Goal: Task Accomplishment & Management: Manage account settings

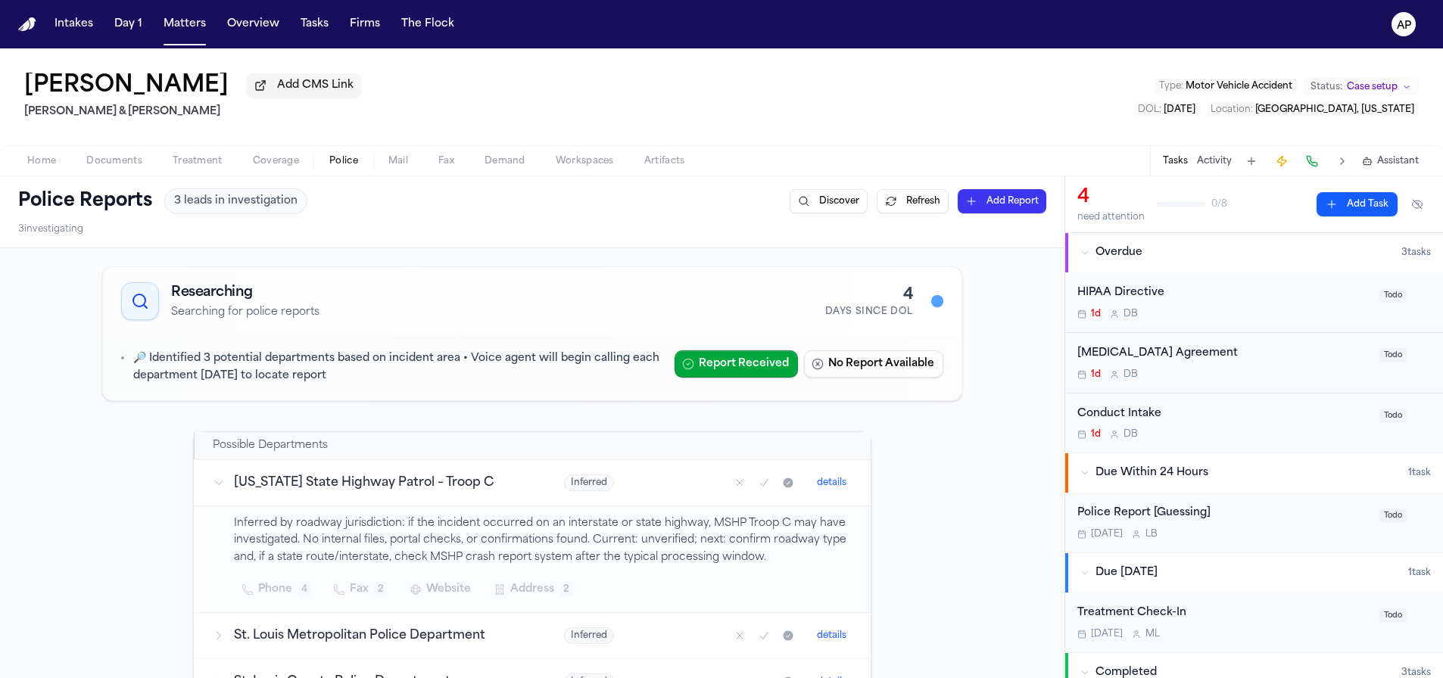
click at [1405, 21] on text "AP" at bounding box center [1404, 25] width 14 height 11
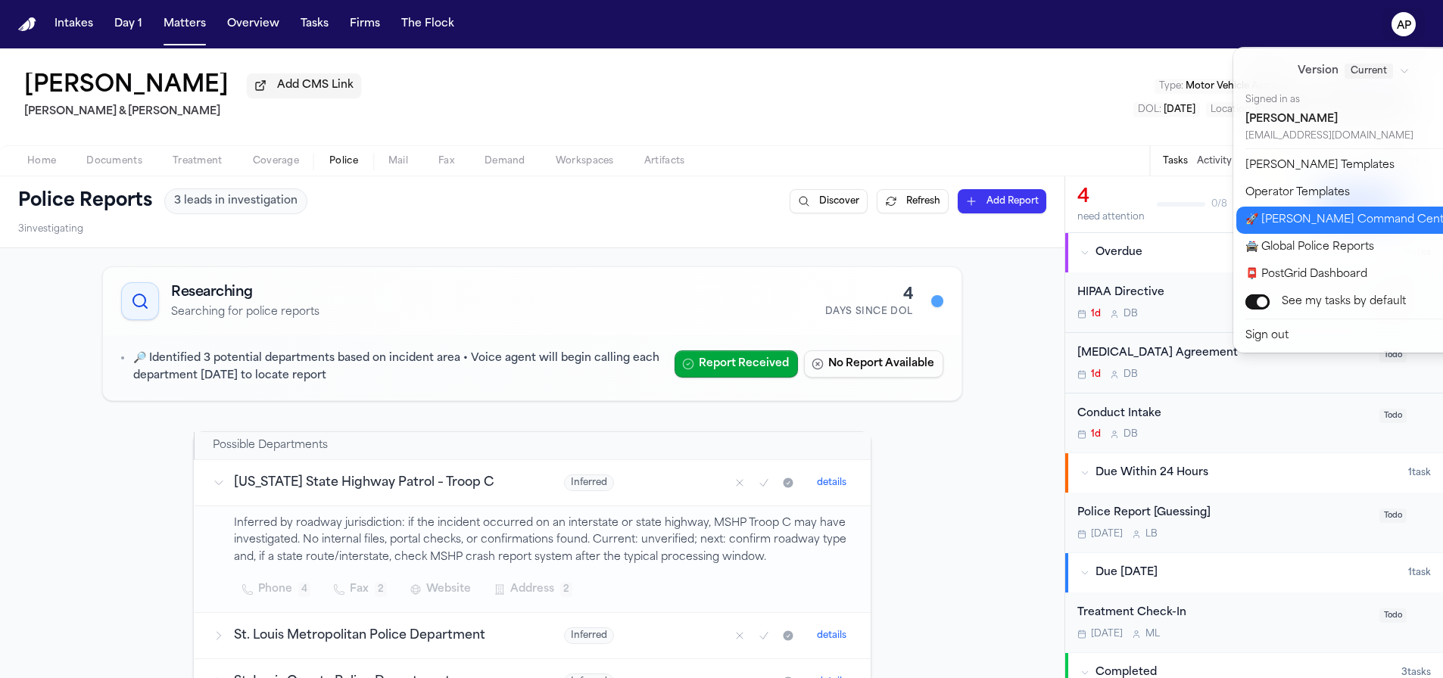
click at [1288, 222] on button "🚀 Bland Command Center" at bounding box center [1362, 220] width 252 height 27
select select "**"
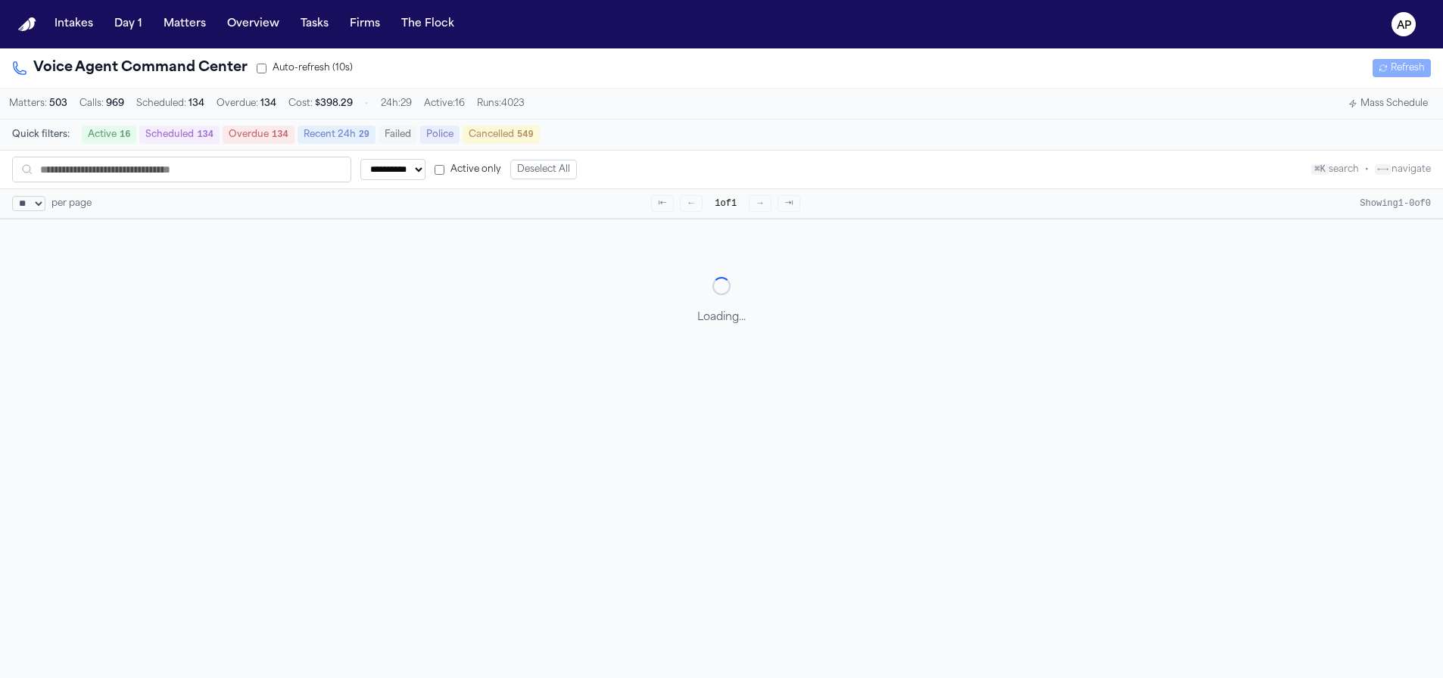
click at [418, 135] on div "Active 16 Scheduled 134 Overdue 134 Recent 24h 29 Failed Police Cancelled 549" at bounding box center [311, 135] width 458 height 18
click at [439, 139] on button "Police" at bounding box center [439, 135] width 39 height 18
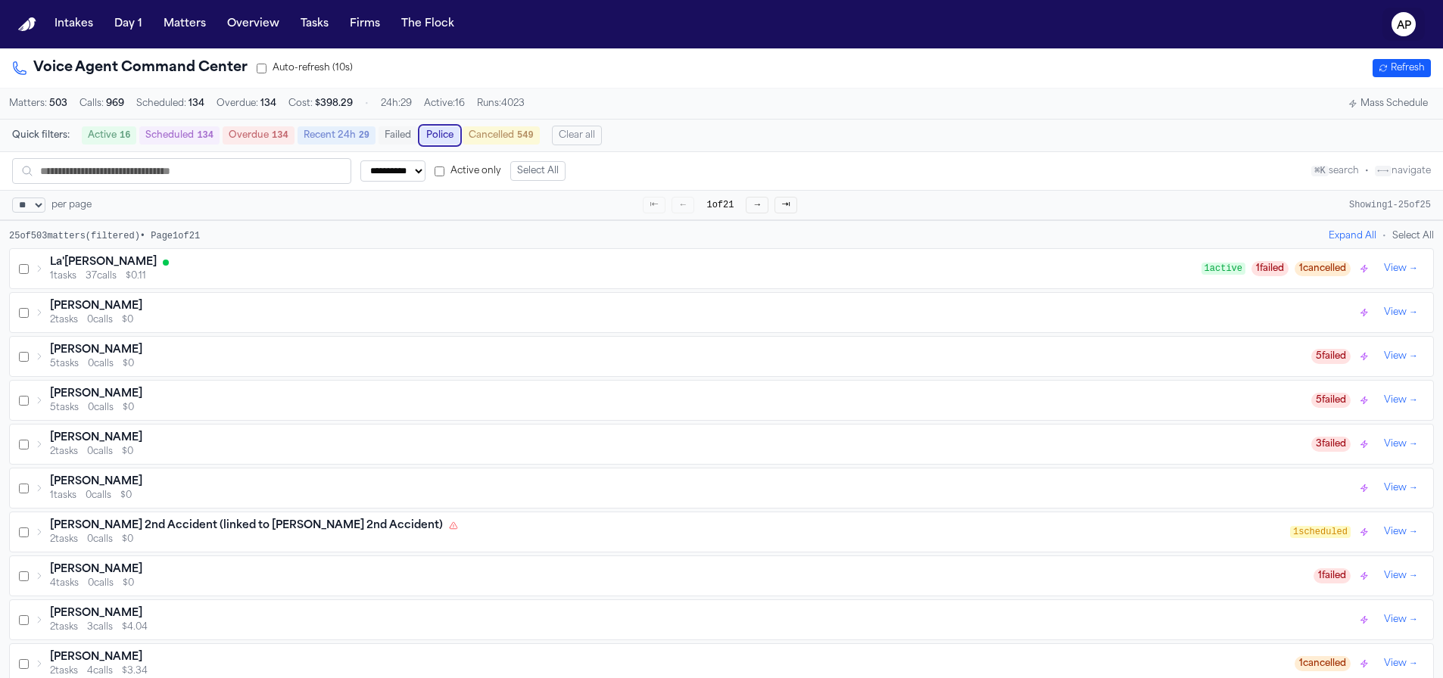
click at [1390, 14] on button "AP" at bounding box center [1404, 24] width 42 height 33
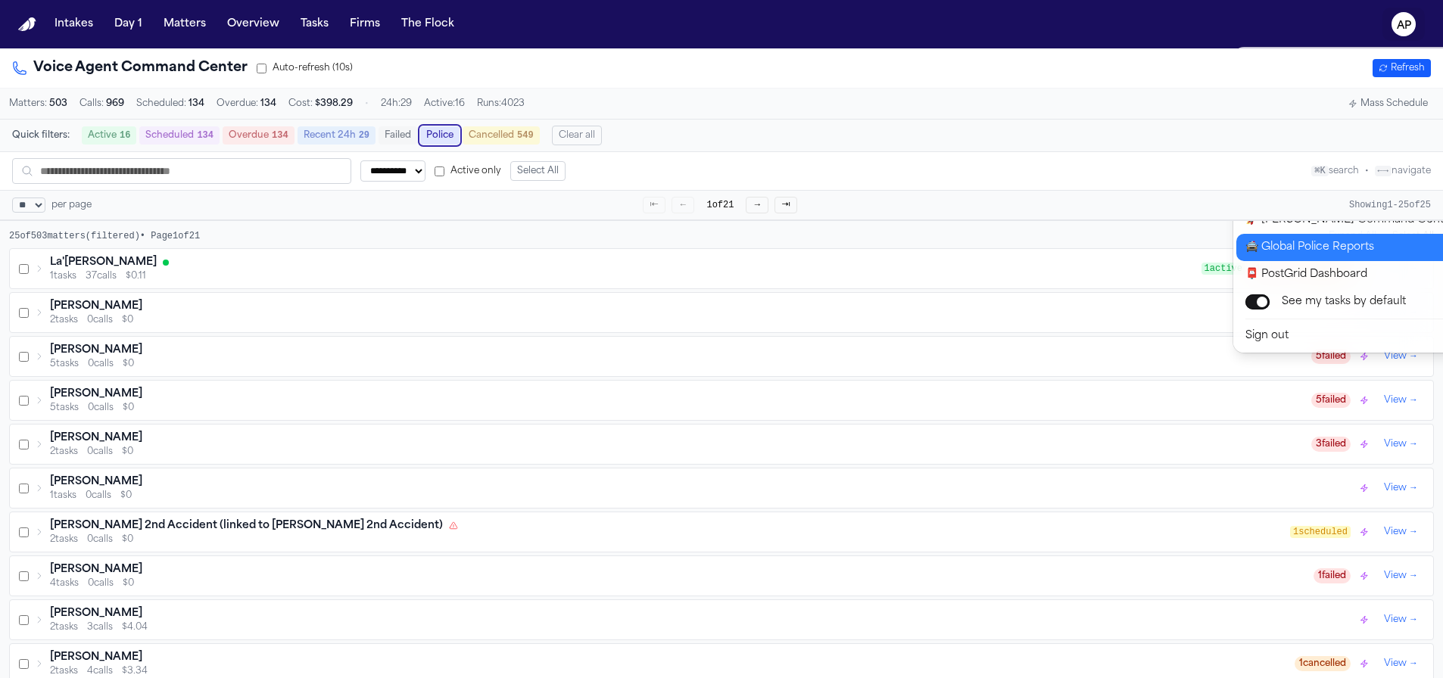
click at [1287, 256] on button "🚔 Global Police Reports" at bounding box center [1362, 247] width 252 height 27
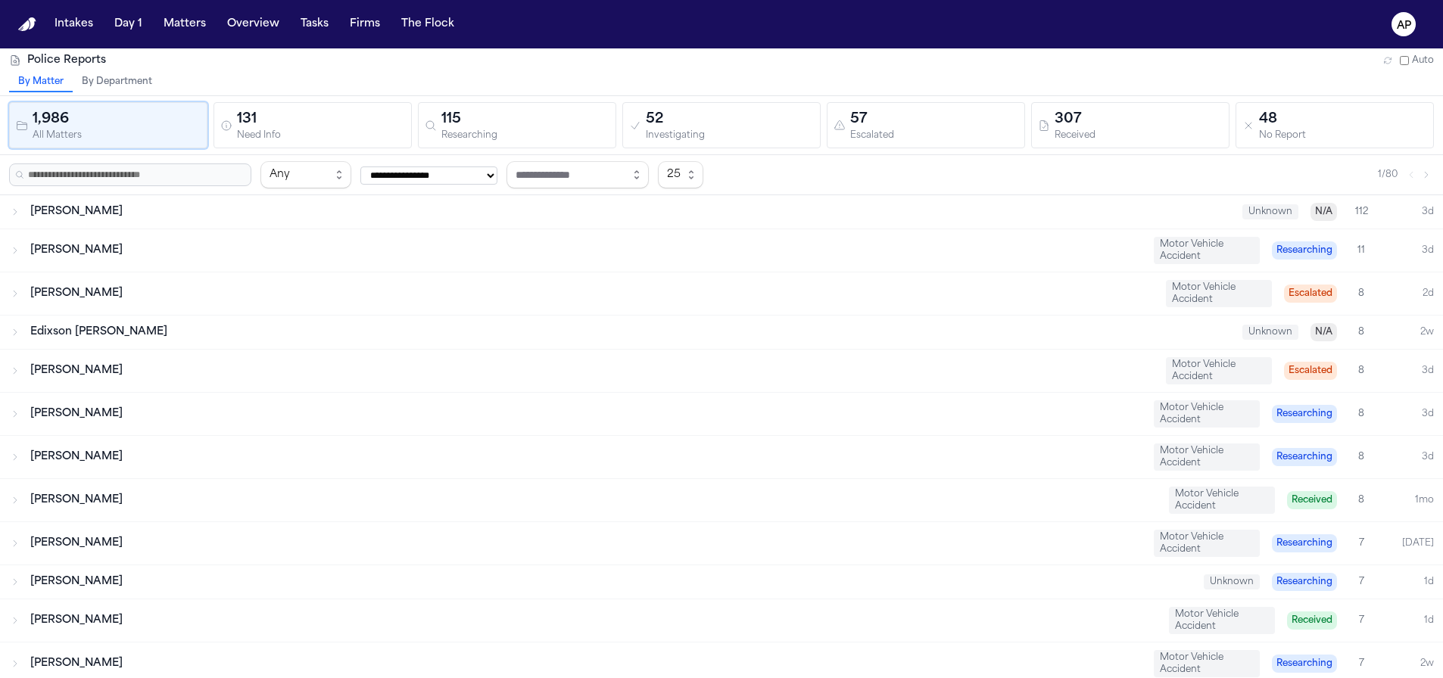
click at [169, 81] on div "By Matter By Department" at bounding box center [721, 84] width 1443 height 23
click at [122, 96] on div "1,986 All Matters 131 Need Info 115 Researching 52 Investigating 57 Escalated 3…" at bounding box center [721, 125] width 1443 height 59
drag, startPoint x: 121, startPoint y: 85, endPoint x: 9, endPoint y: 81, distance: 112.1
click at [121, 85] on button "By Department" at bounding box center [117, 83] width 89 height 20
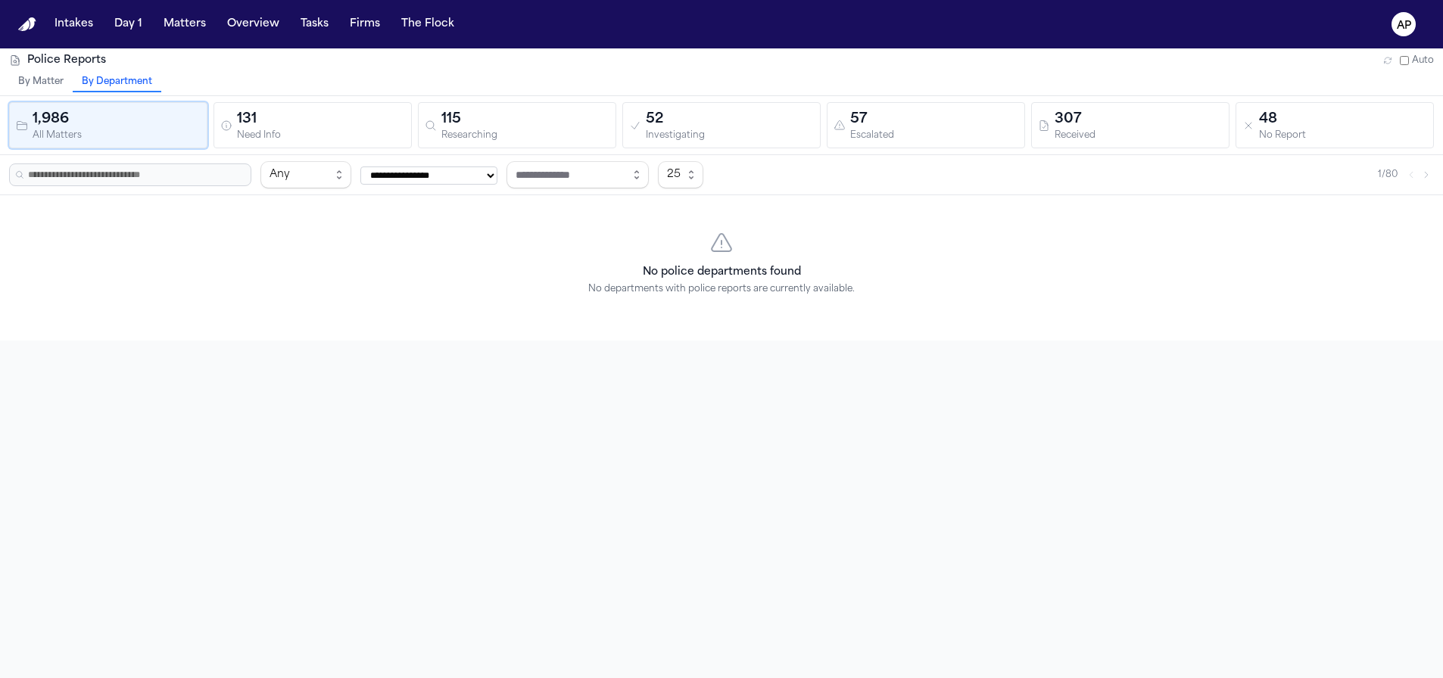
click at [53, 88] on button "By Matter" at bounding box center [41, 83] width 64 height 20
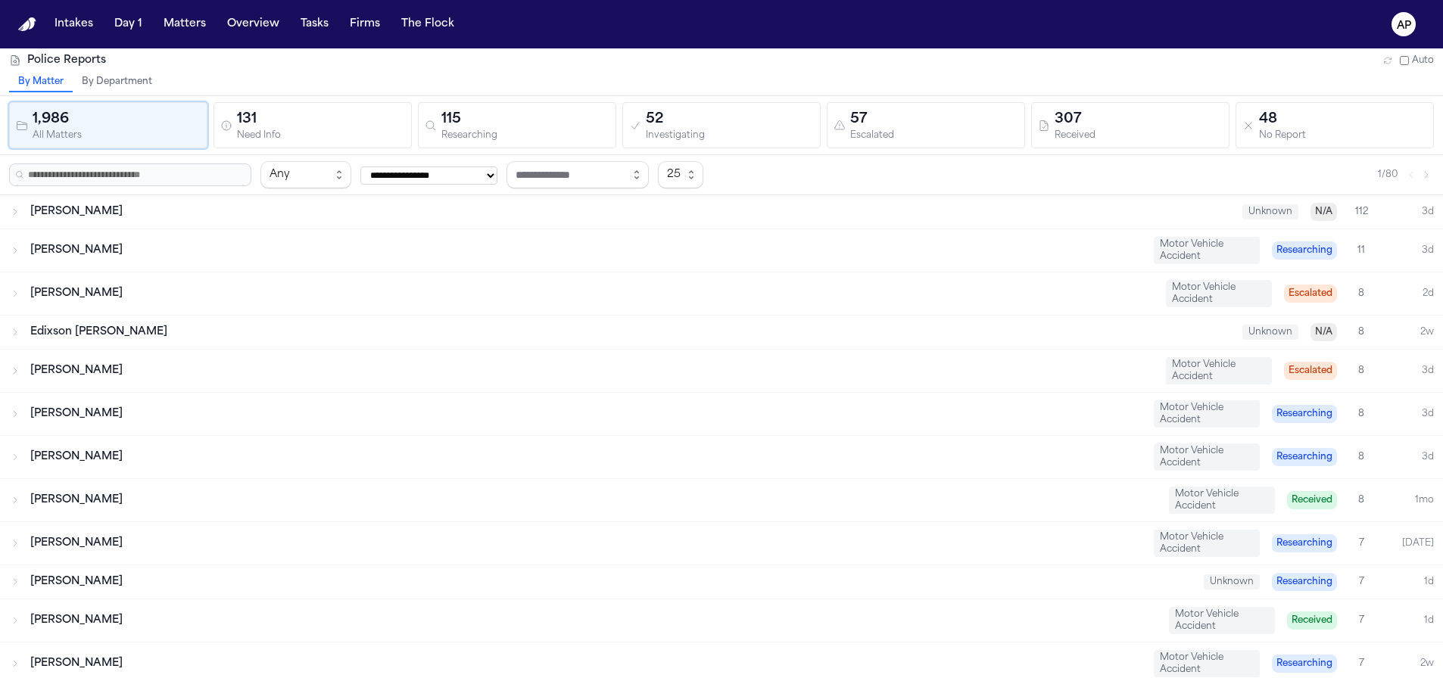
click at [106, 81] on button "By Department" at bounding box center [117, 83] width 89 height 20
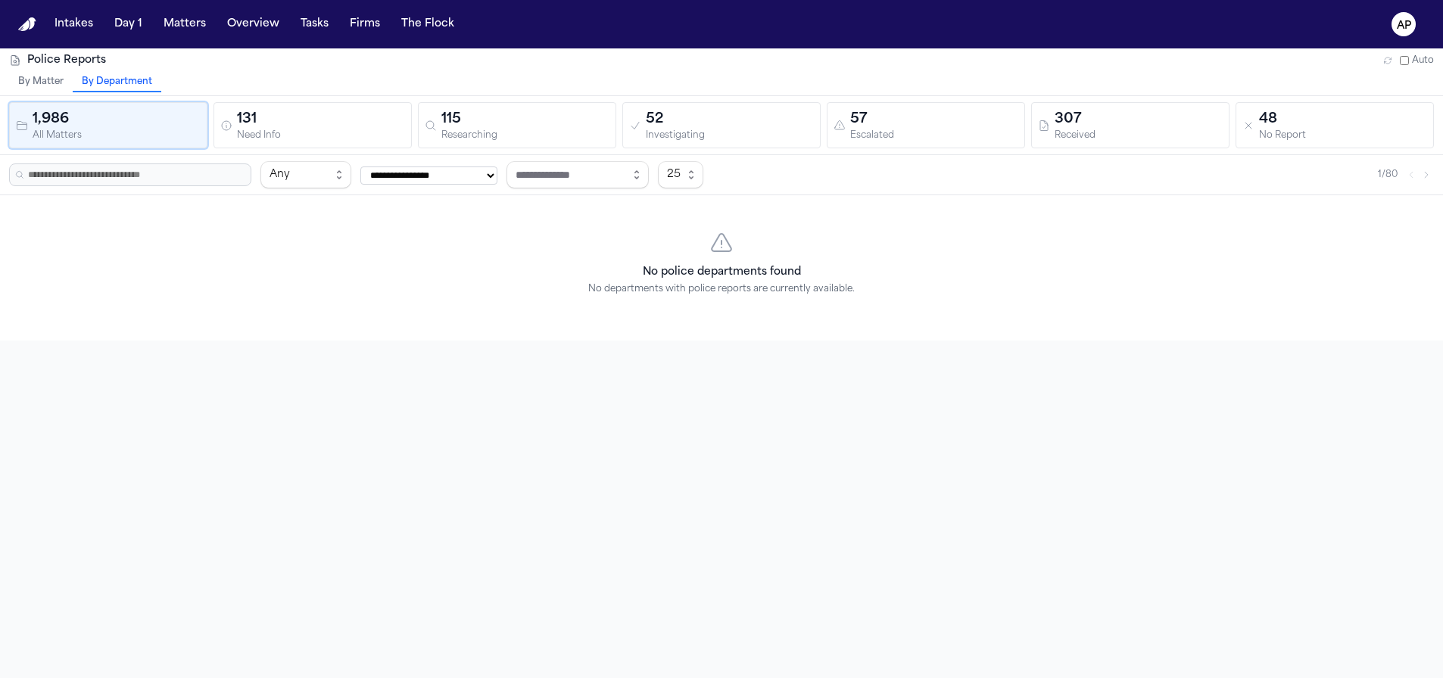
drag, startPoint x: 16, startPoint y: 83, endPoint x: 276, endPoint y: 36, distance: 263.9
click at [16, 83] on button "By Matter" at bounding box center [41, 83] width 64 height 20
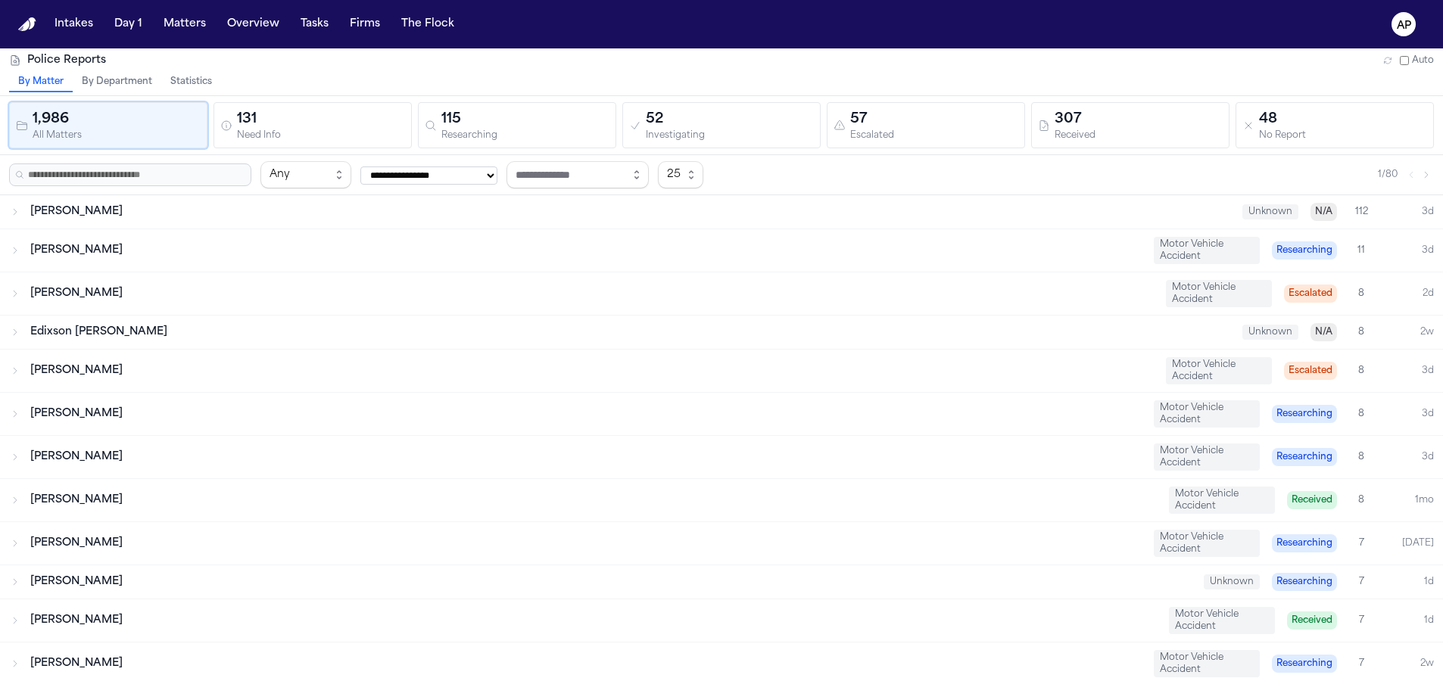
click at [192, 83] on button "Statistics" at bounding box center [191, 83] width 60 height 20
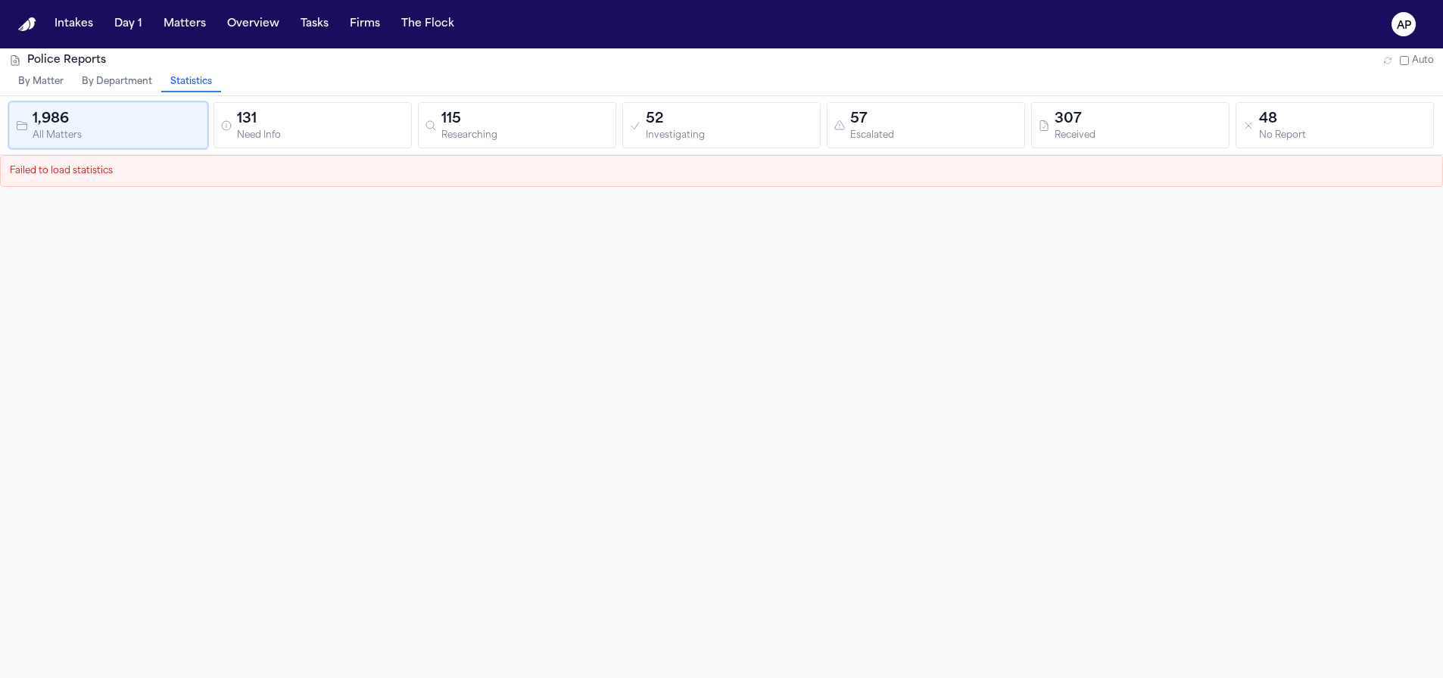
click at [76, 182] on div "Failed to load statistics" at bounding box center [721, 171] width 1443 height 32
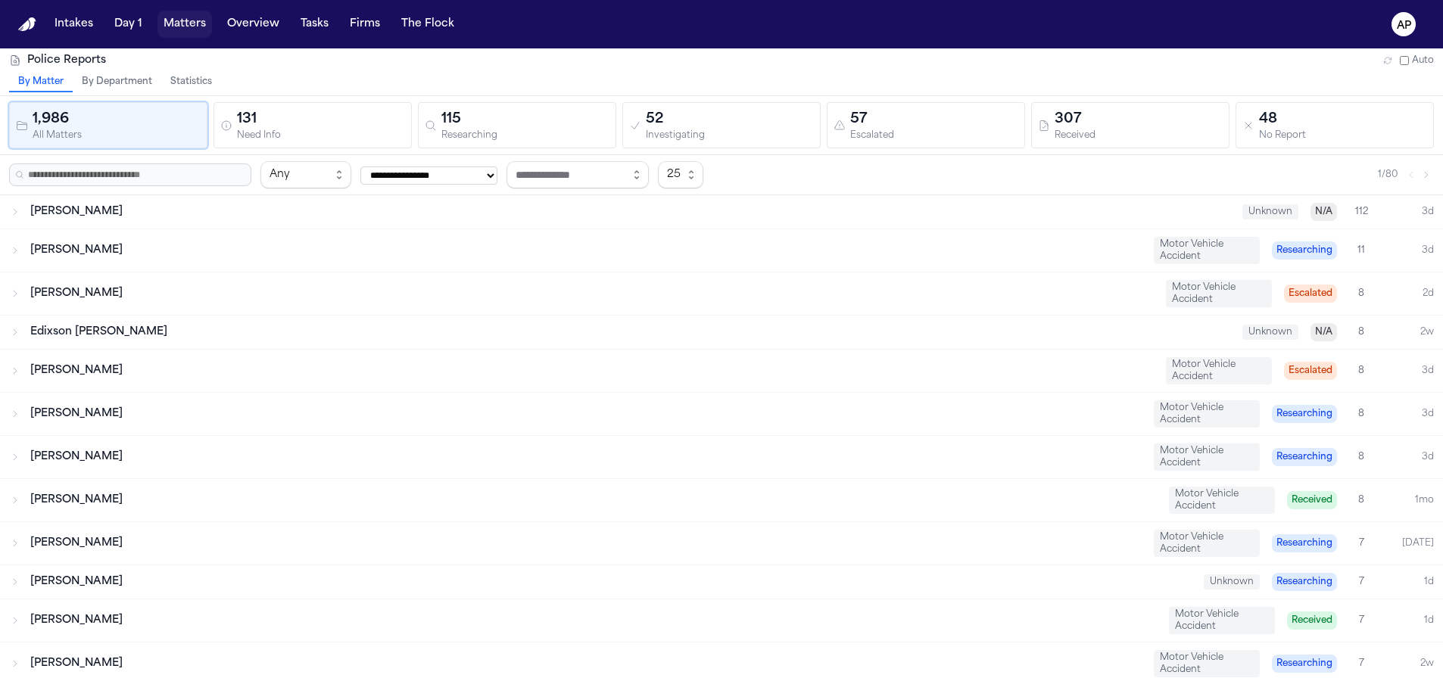
click at [159, 20] on button "Matters" at bounding box center [184, 24] width 55 height 27
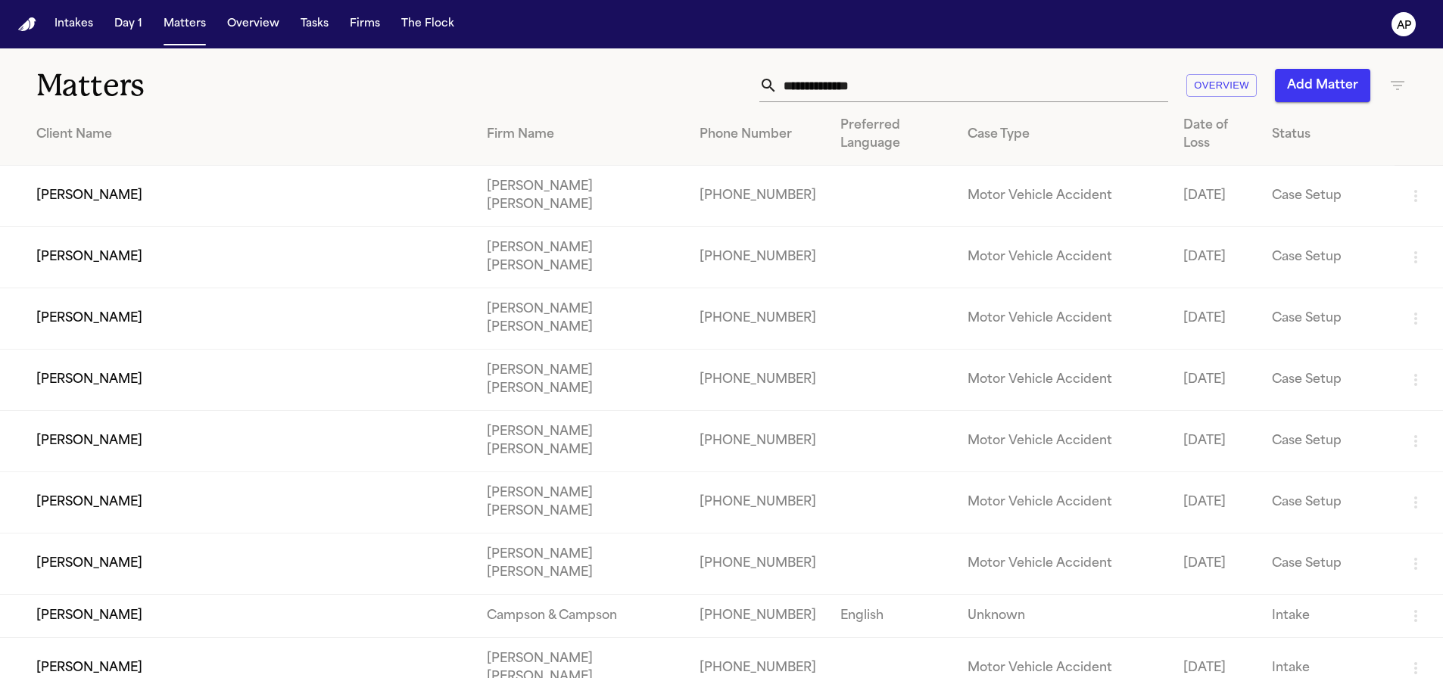
click at [849, 83] on icon "button" at bounding box center [1398, 85] width 18 height 18
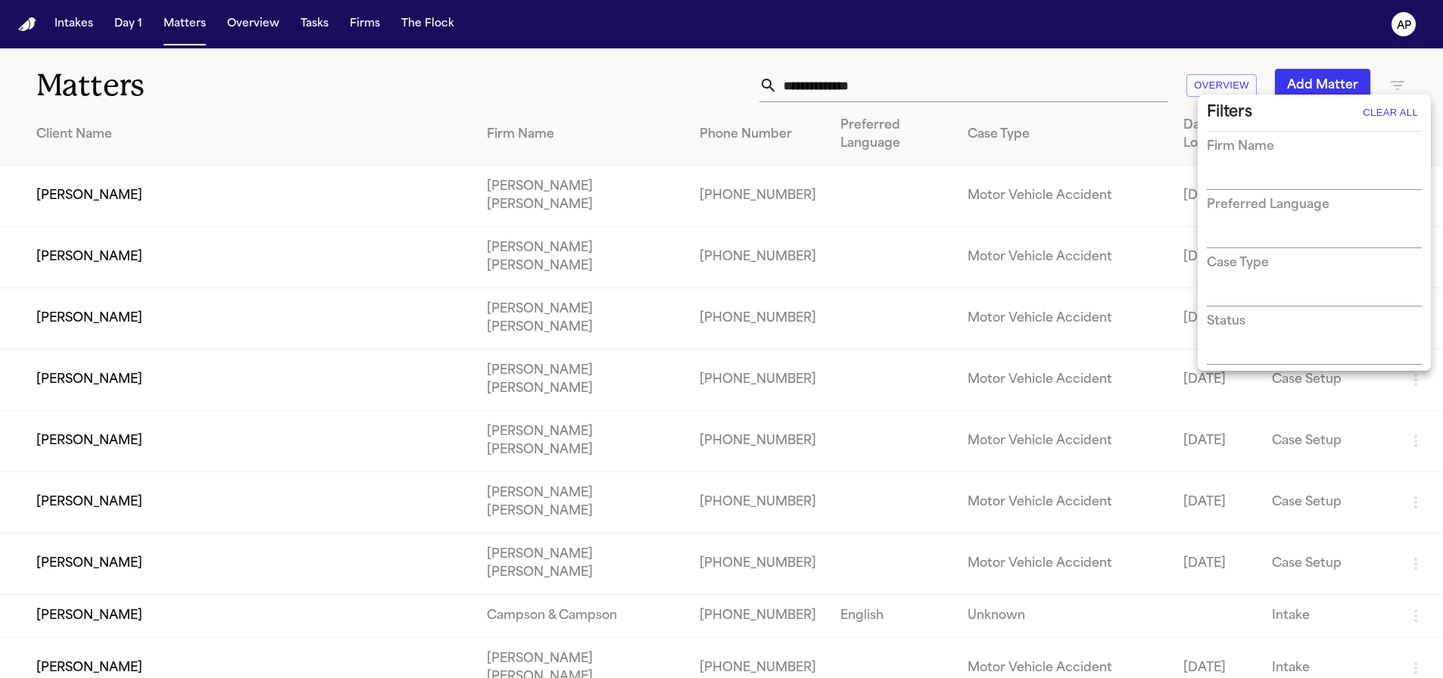
click at [849, 131] on div at bounding box center [721, 339] width 1443 height 678
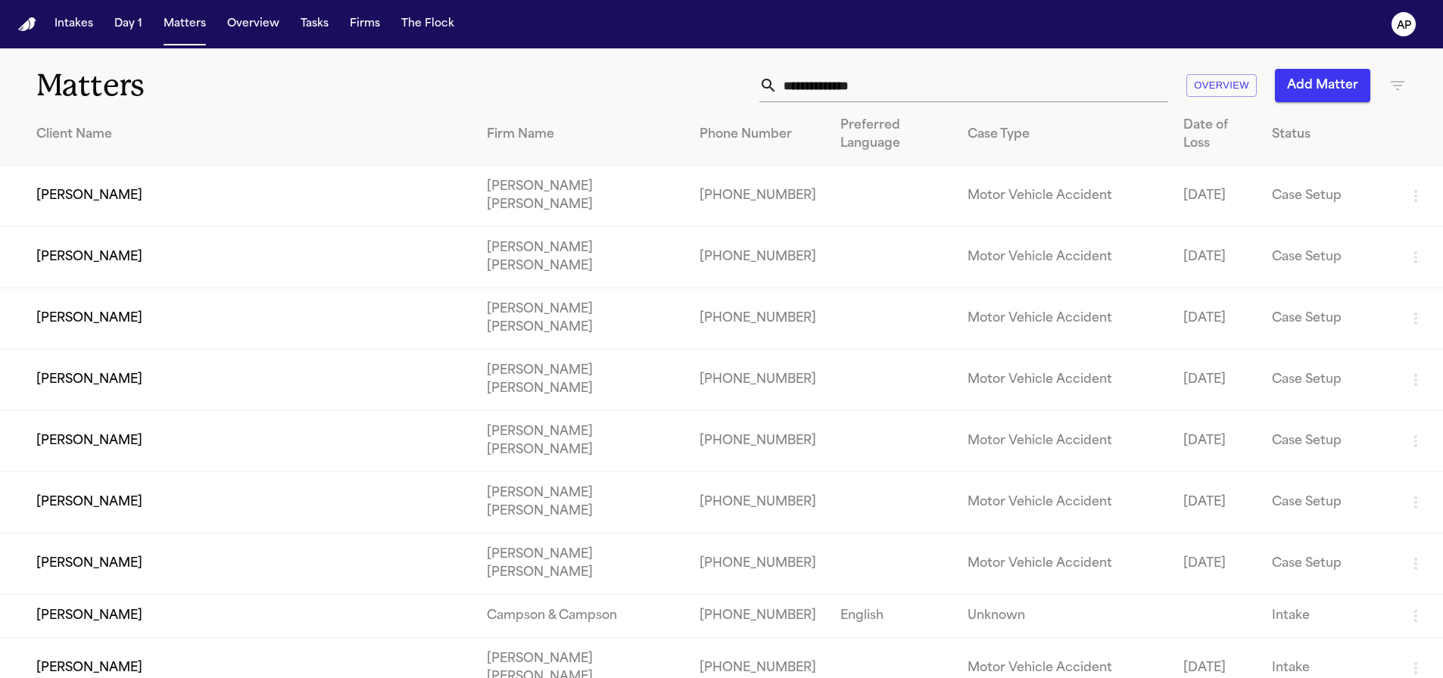
click at [849, 80] on button "Add Matter" at bounding box center [1322, 85] width 95 height 33
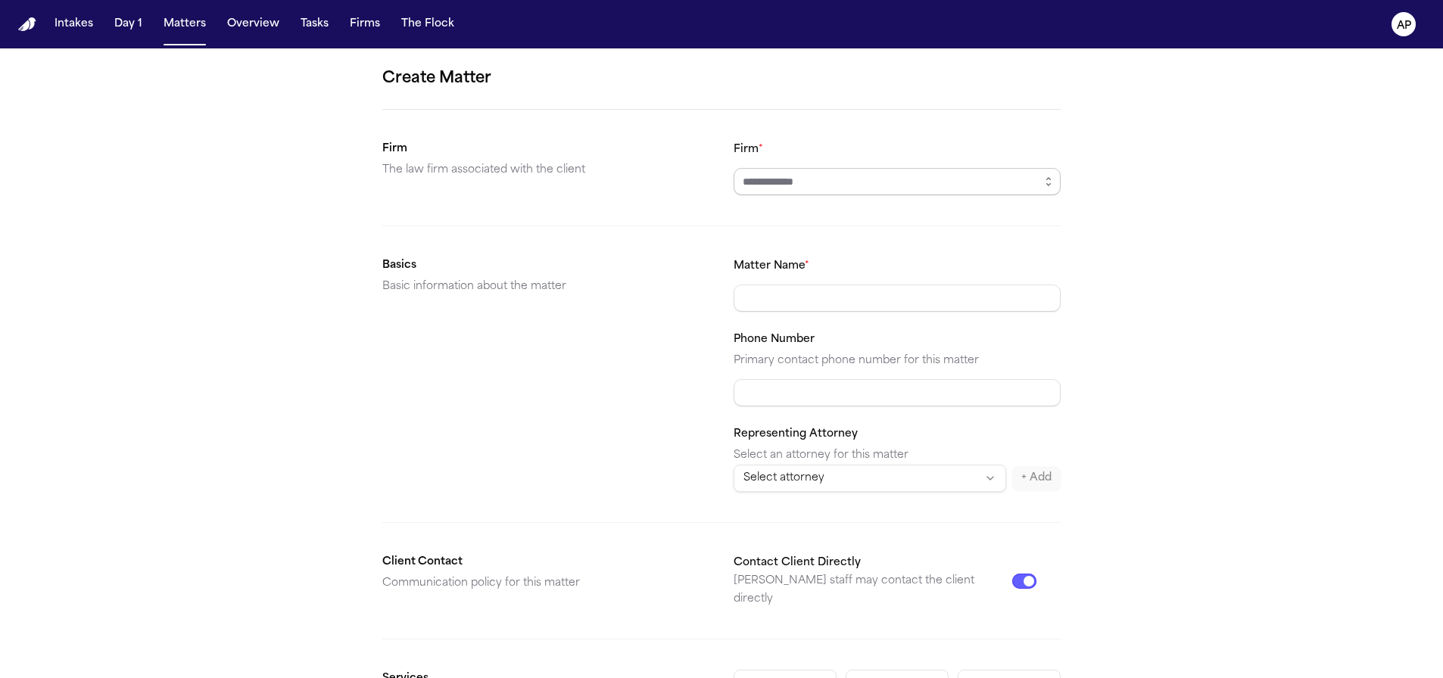
click at [760, 186] on input "Firm *" at bounding box center [897, 181] width 327 height 27
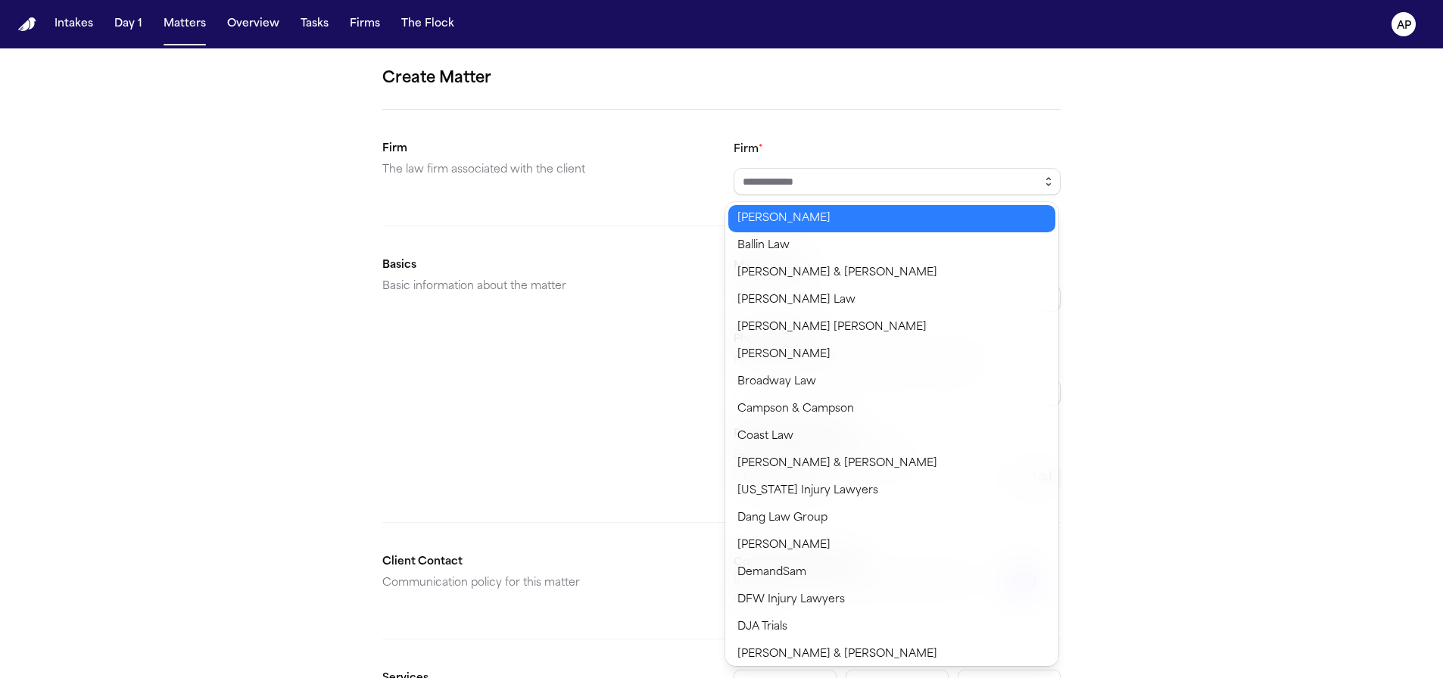
click at [849, 175] on button "button" at bounding box center [1049, 181] width 24 height 27
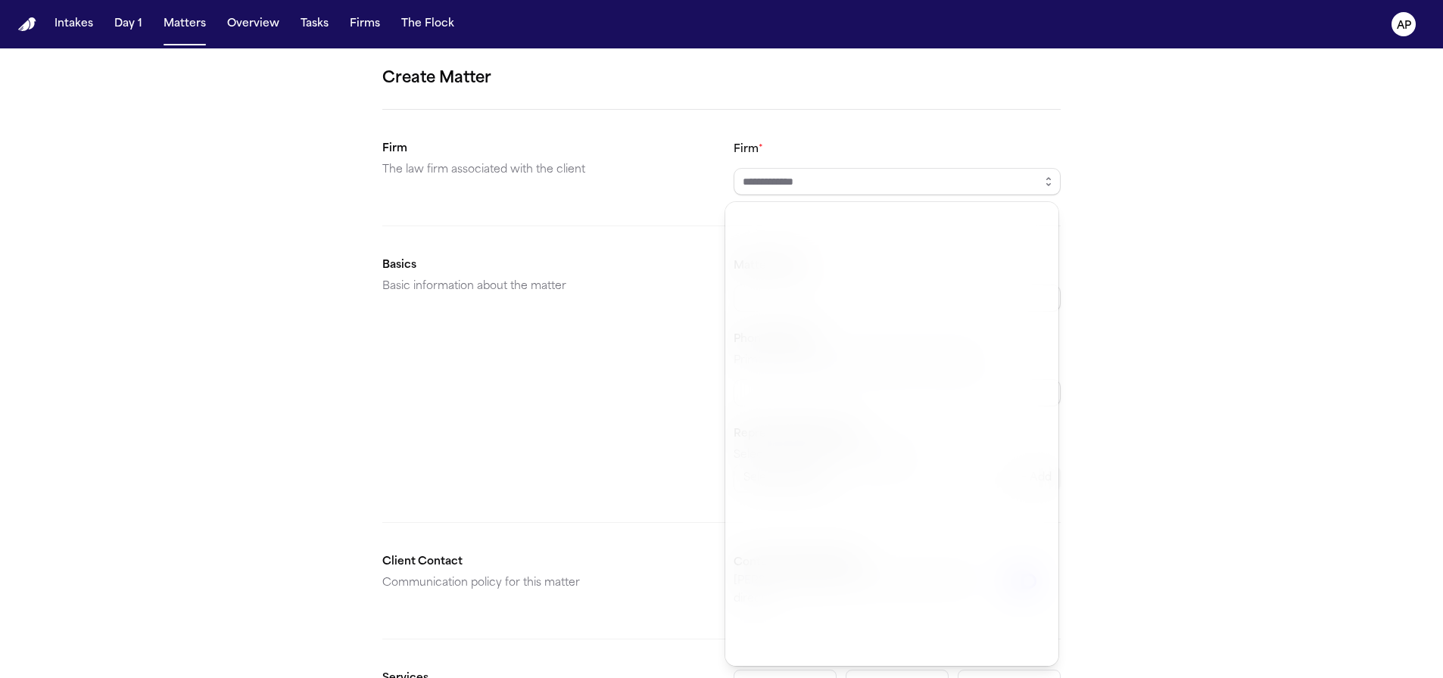
click at [849, 315] on div "Create Matter Firm The law firm associated with the client Firm * Basics Basic …" at bounding box center [721, 571] width 1443 height 1047
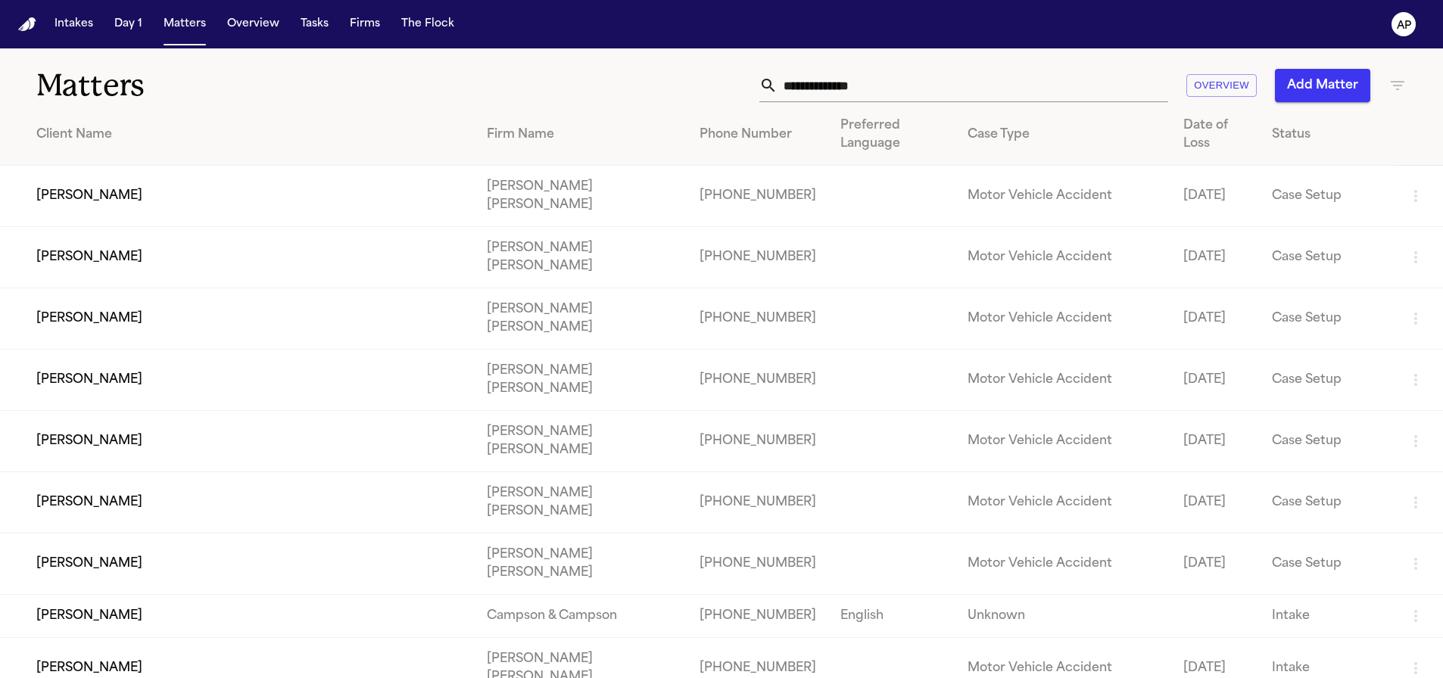
click at [849, 87] on icon "button" at bounding box center [1398, 85] width 18 height 18
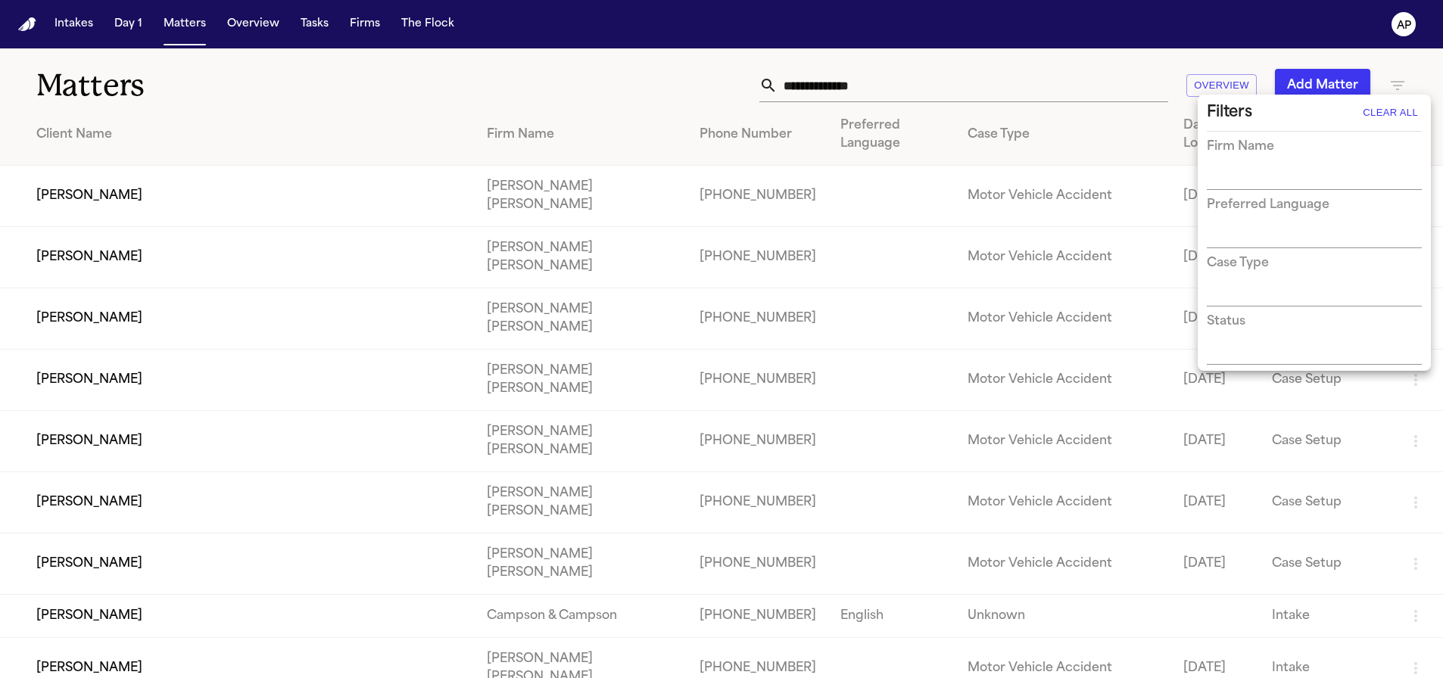
click at [849, 186] on input "text" at bounding box center [1303, 178] width 192 height 21
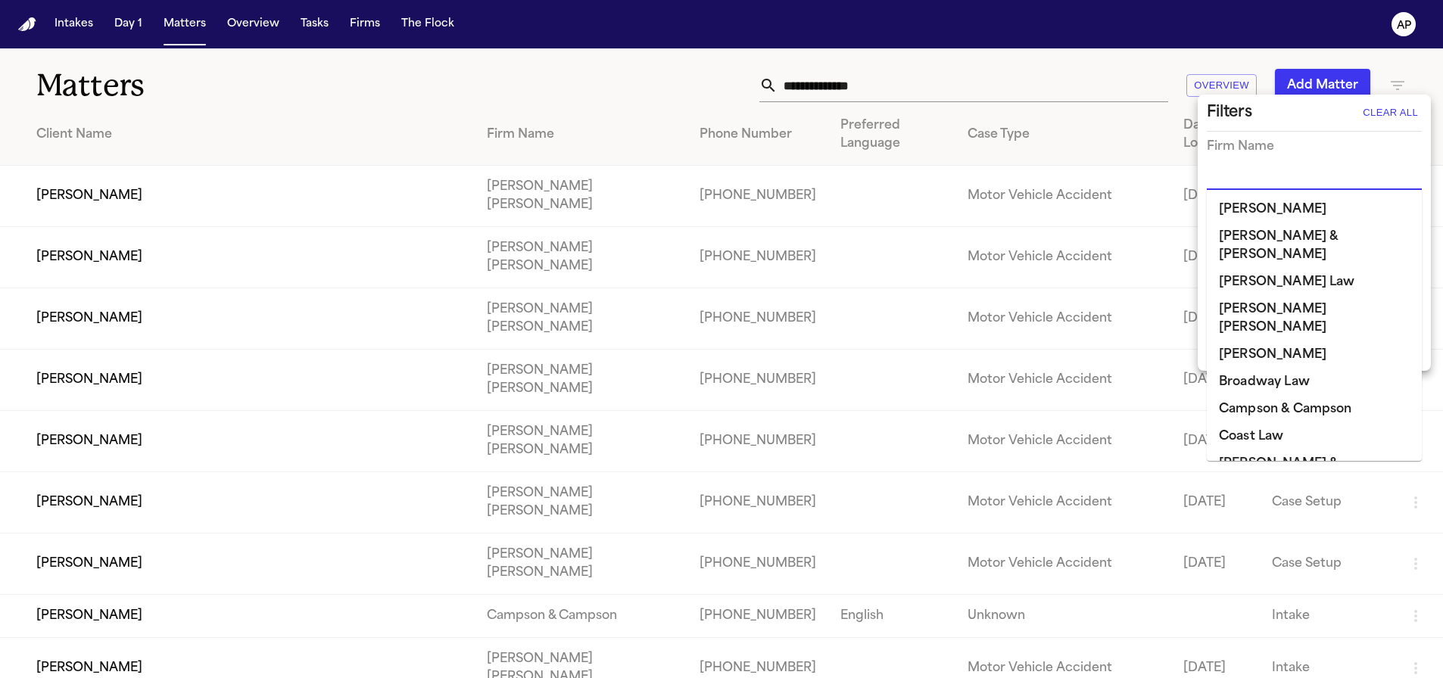
type input "*"
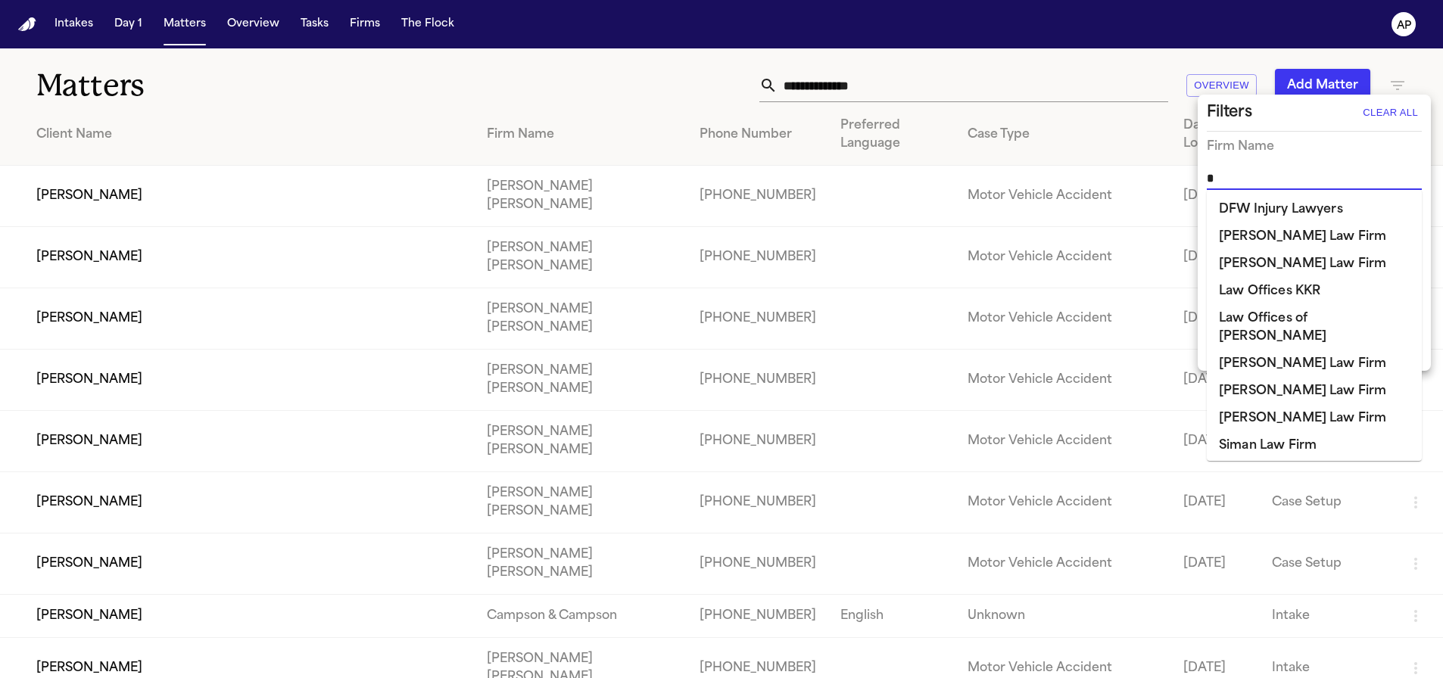
click at [849, 248] on li "[PERSON_NAME] Law Firm" at bounding box center [1314, 236] width 215 height 27
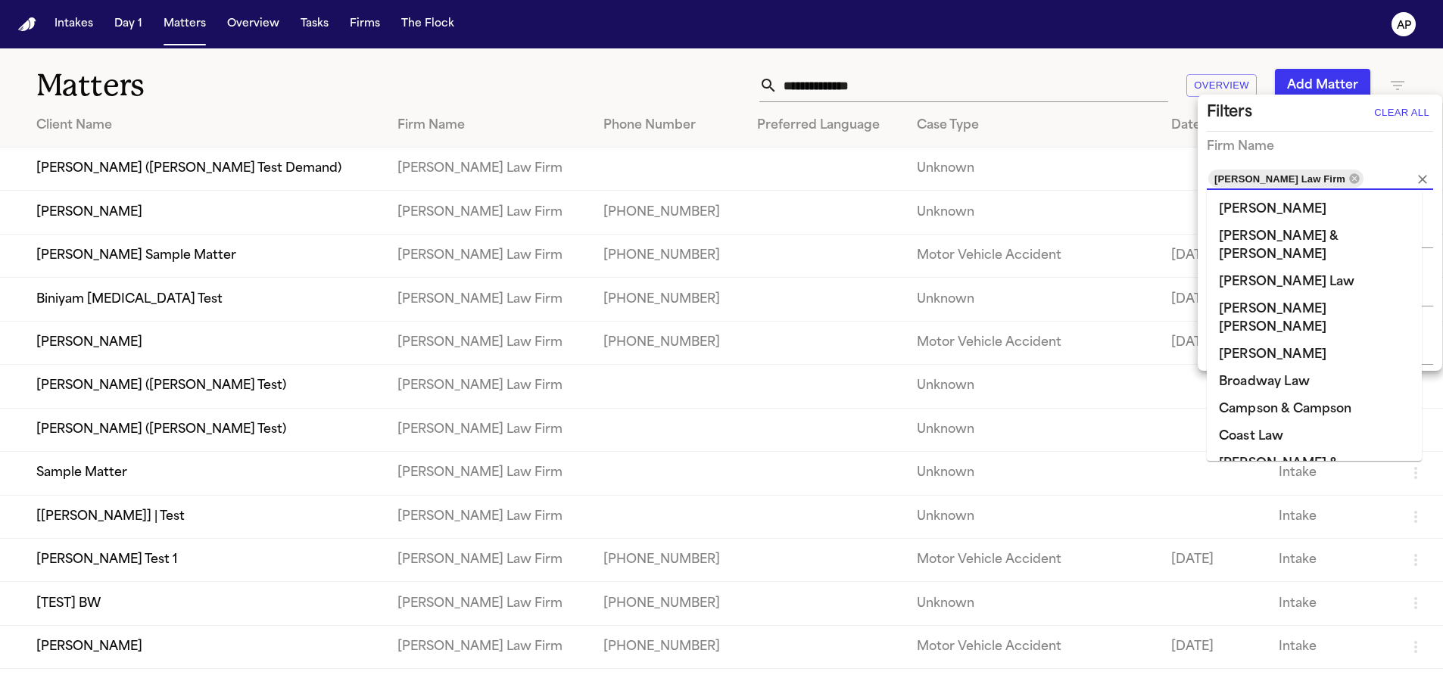
scroll to position [226, 0]
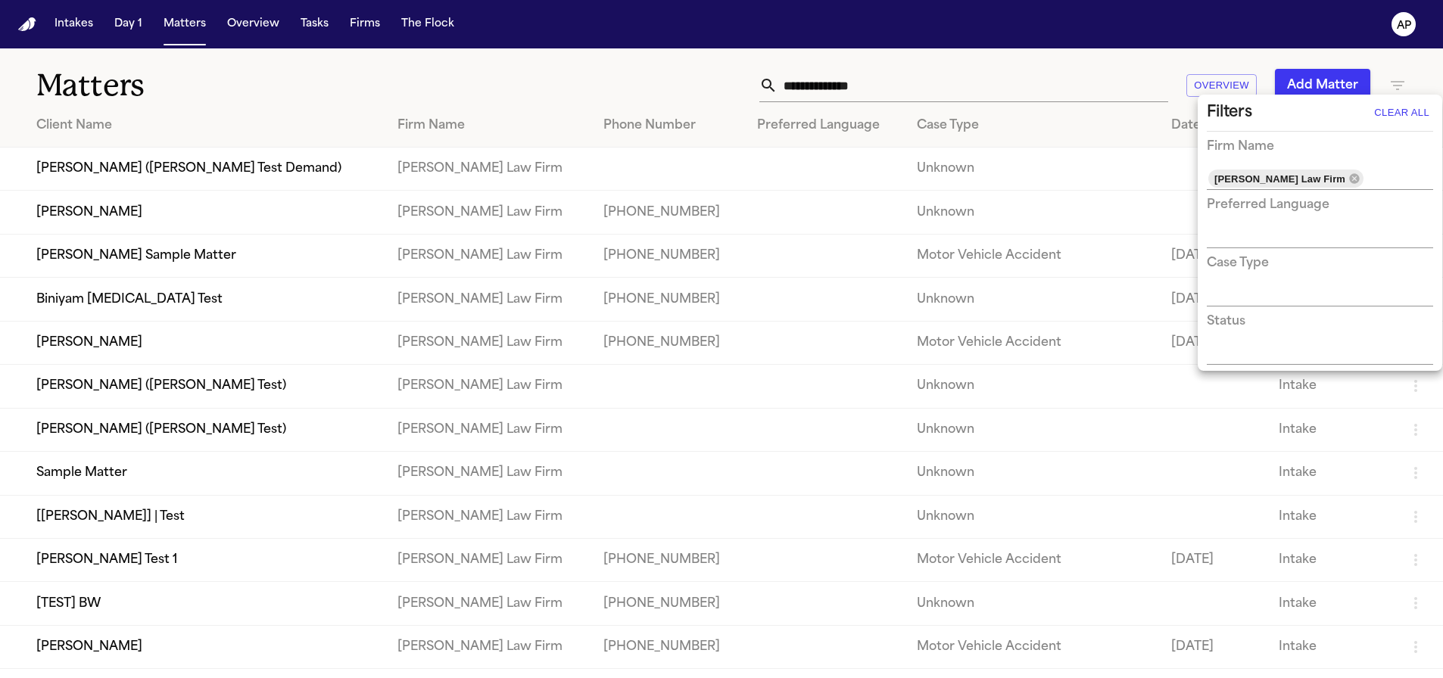
click at [340, 105] on div at bounding box center [721, 339] width 1443 height 678
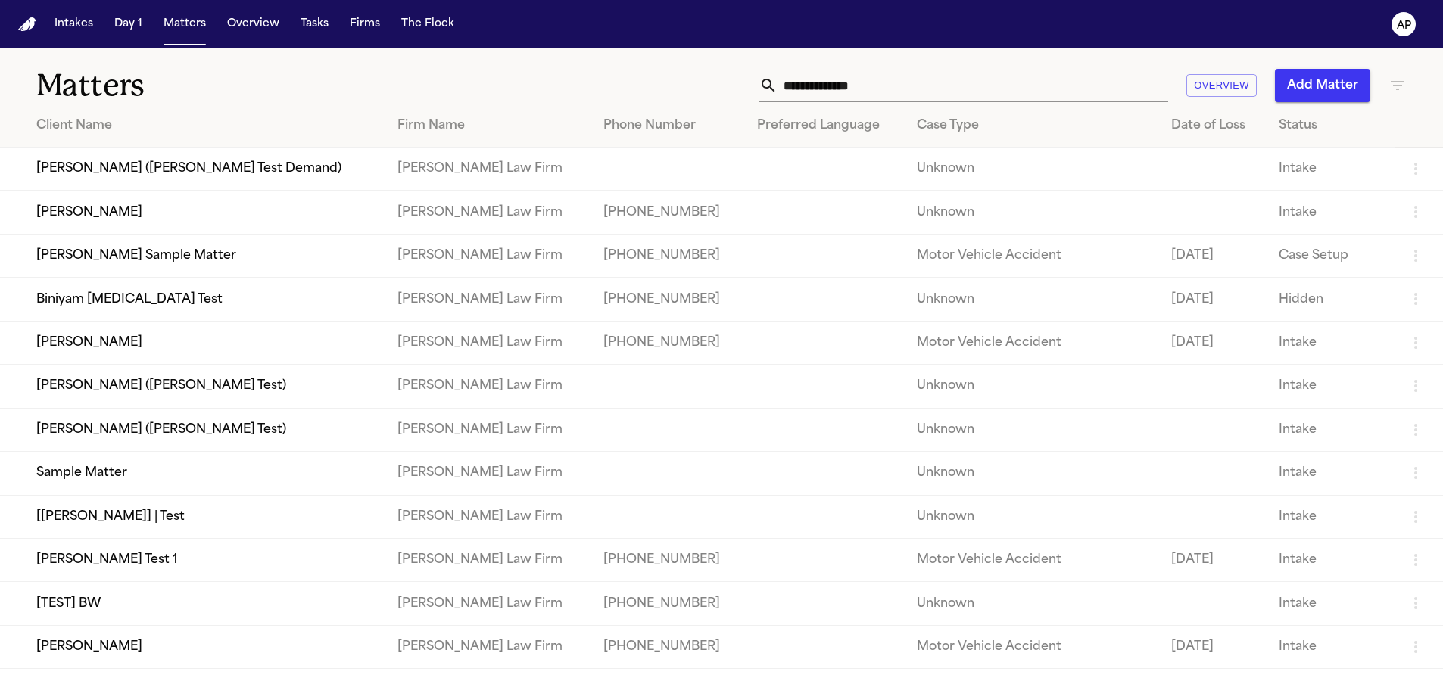
click at [479, 275] on td "[PERSON_NAME] Law Firm" at bounding box center [488, 255] width 206 height 43
click at [77, 248] on td "[PERSON_NAME] Sample Matter" at bounding box center [192, 255] width 385 height 43
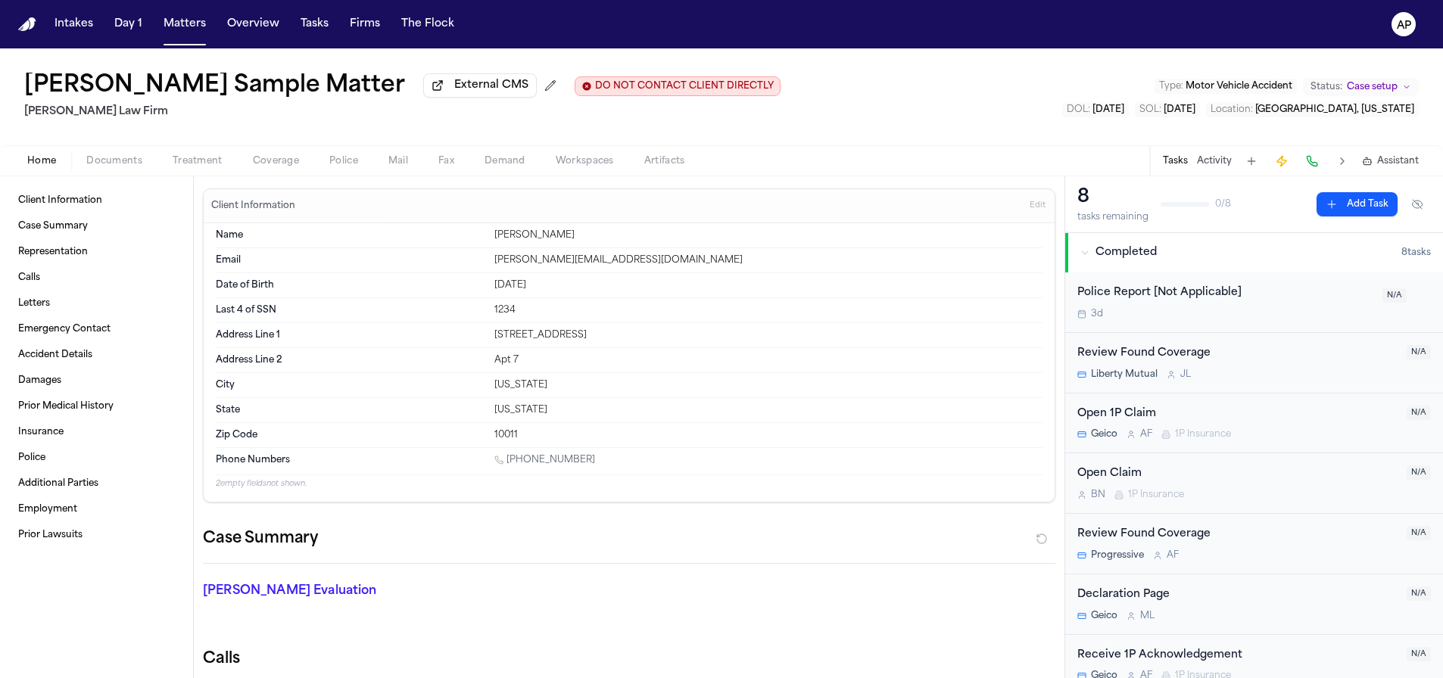
click at [329, 158] on span "Police" at bounding box center [343, 161] width 29 height 12
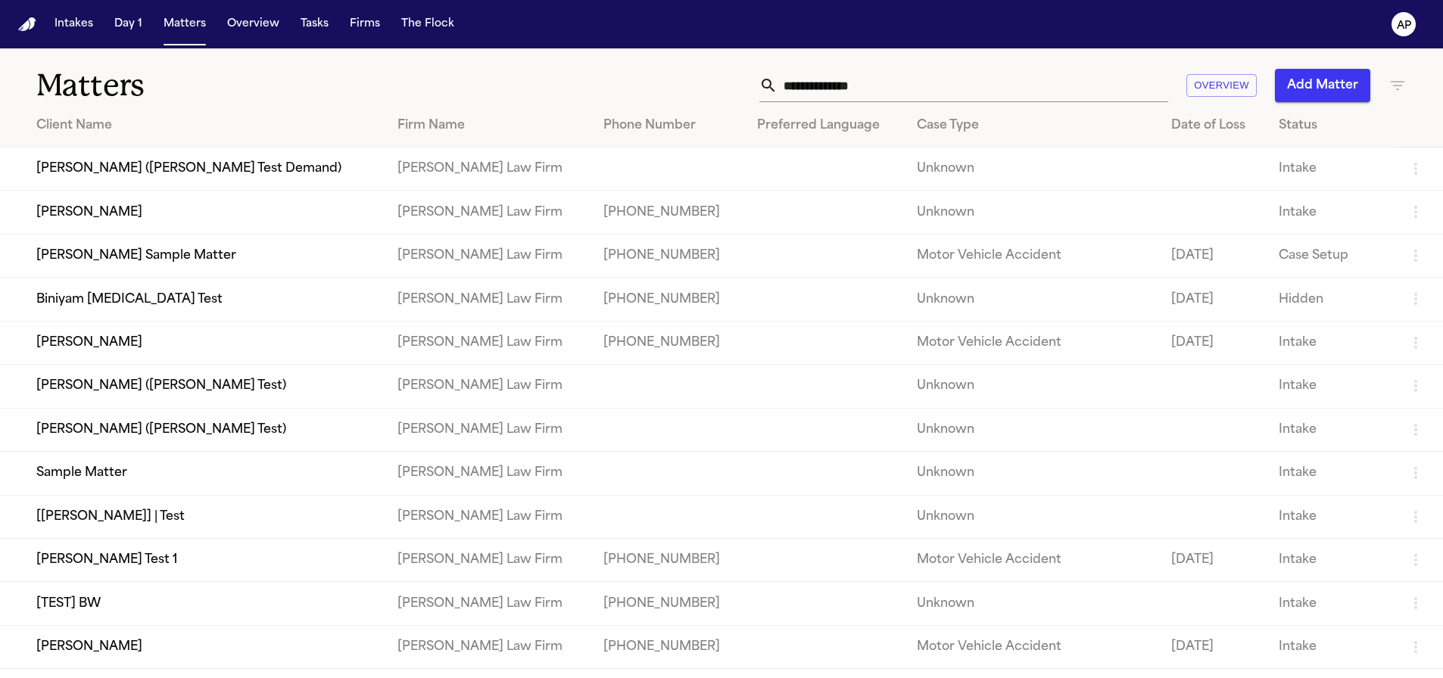
click at [125, 266] on td "[PERSON_NAME] Sample Matter" at bounding box center [192, 255] width 385 height 43
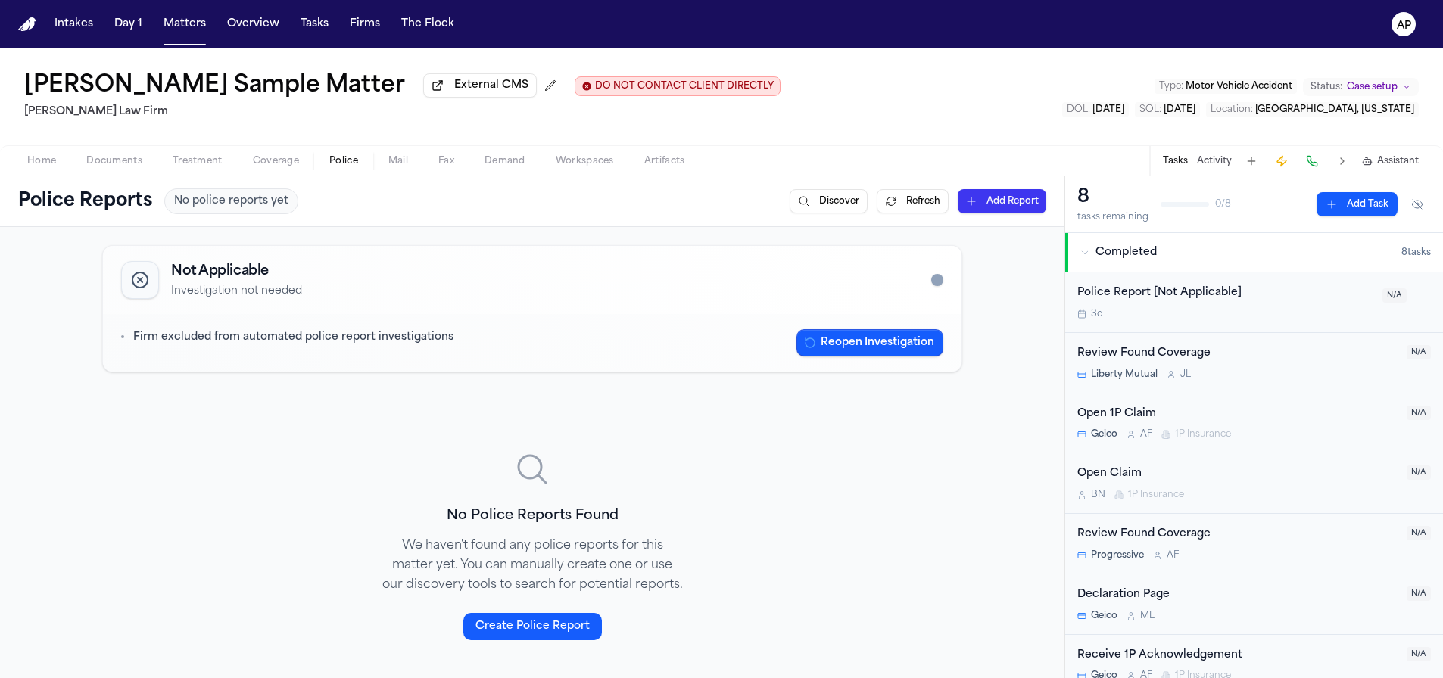
click at [342, 161] on span "Police" at bounding box center [343, 161] width 29 height 12
click at [829, 191] on div "Police Reports No police reports yet Discover Refresh Add Report" at bounding box center [532, 202] width 1028 height 26
click at [826, 208] on button "Discover" at bounding box center [829, 201] width 78 height 24
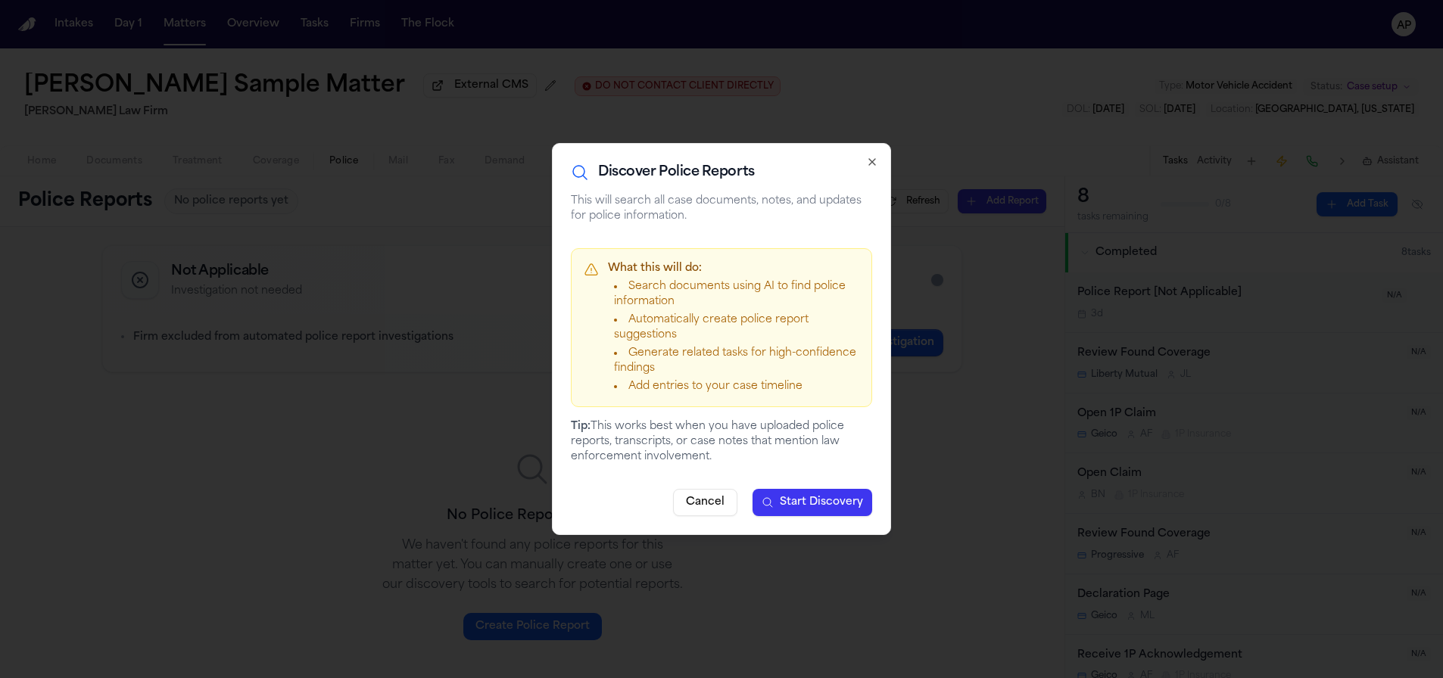
click at [799, 504] on span "Start Discovery" at bounding box center [821, 502] width 83 height 15
